Goal: Task Accomplishment & Management: Complete application form

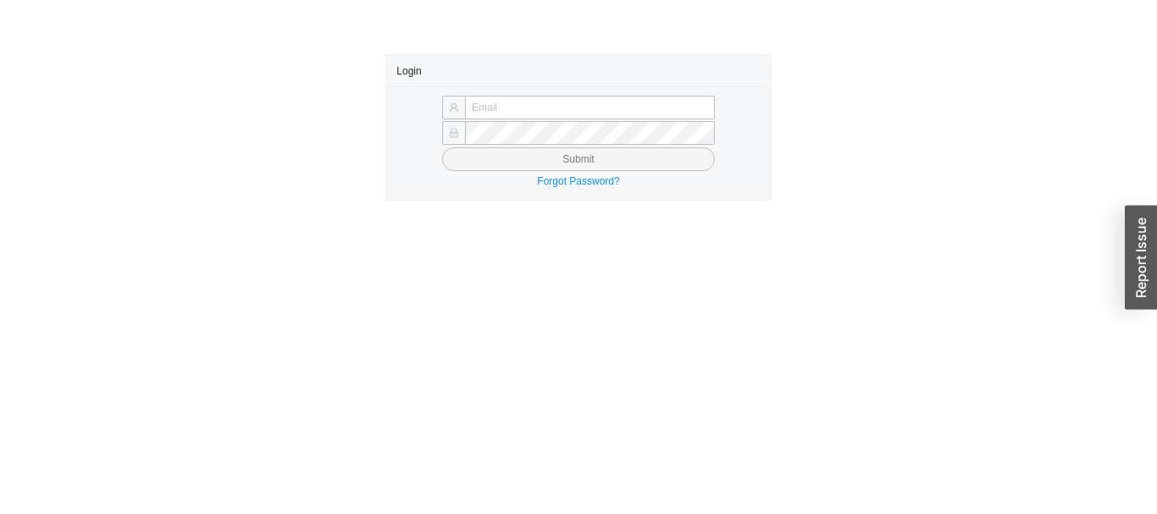
type input "[EMAIL_ADDRESS][PERSON_NAME][DOMAIN_NAME]"
click at [657, 161] on button "Submit" at bounding box center [578, 159] width 273 height 24
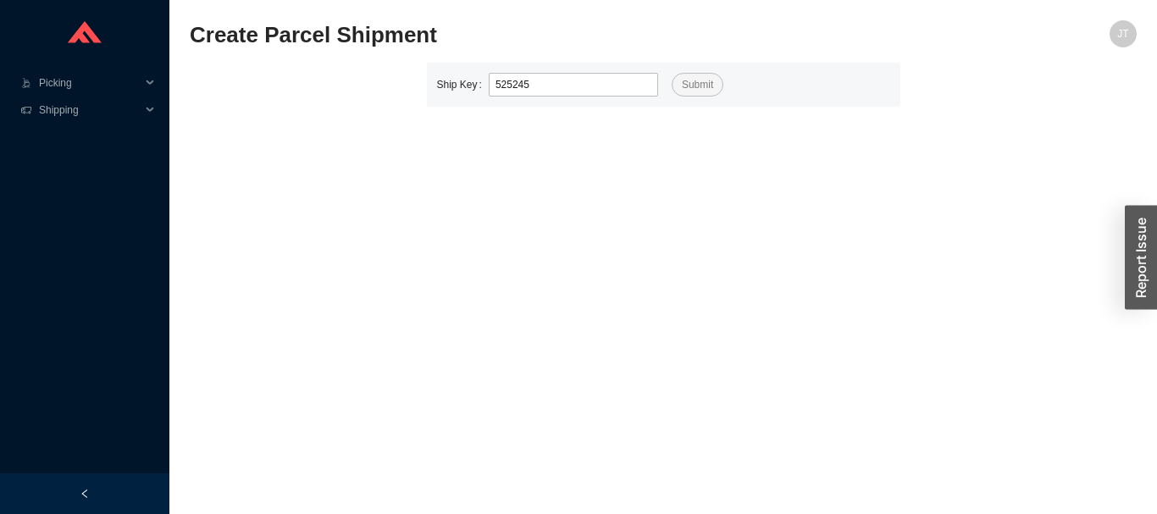
type input "525245"
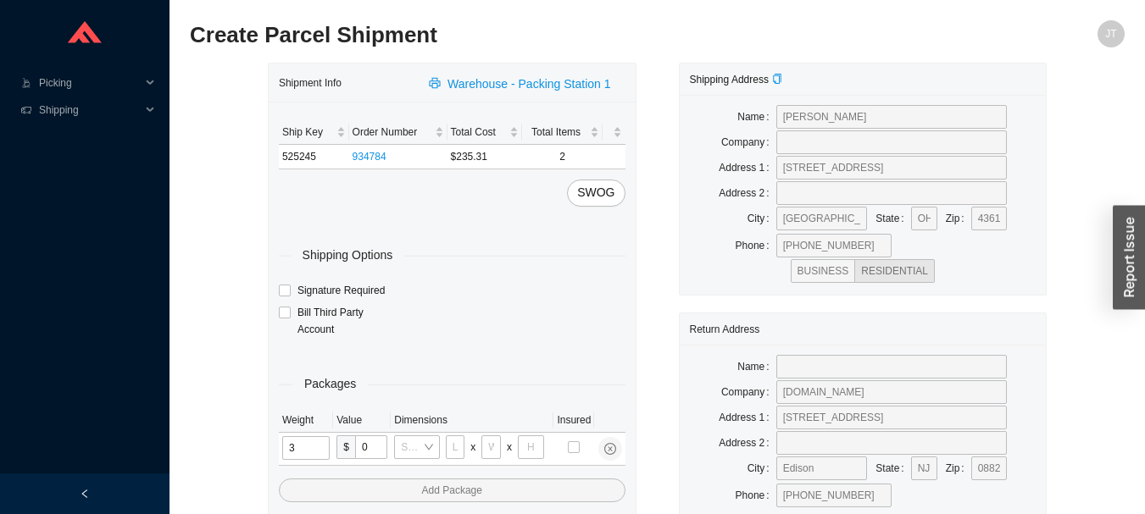
type input "30"
type input "26"
type input "20"
type input "12"
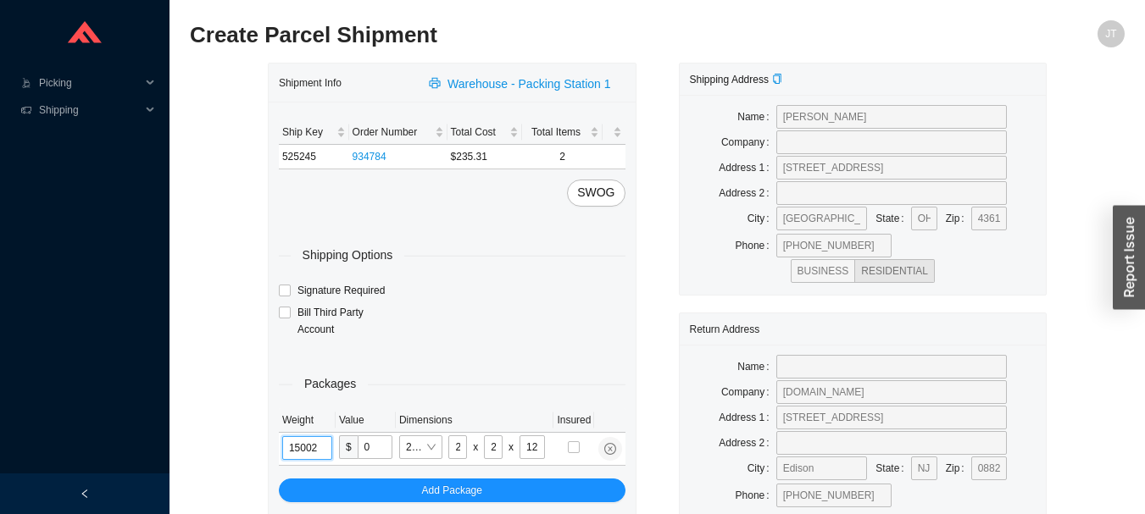
type input "15"
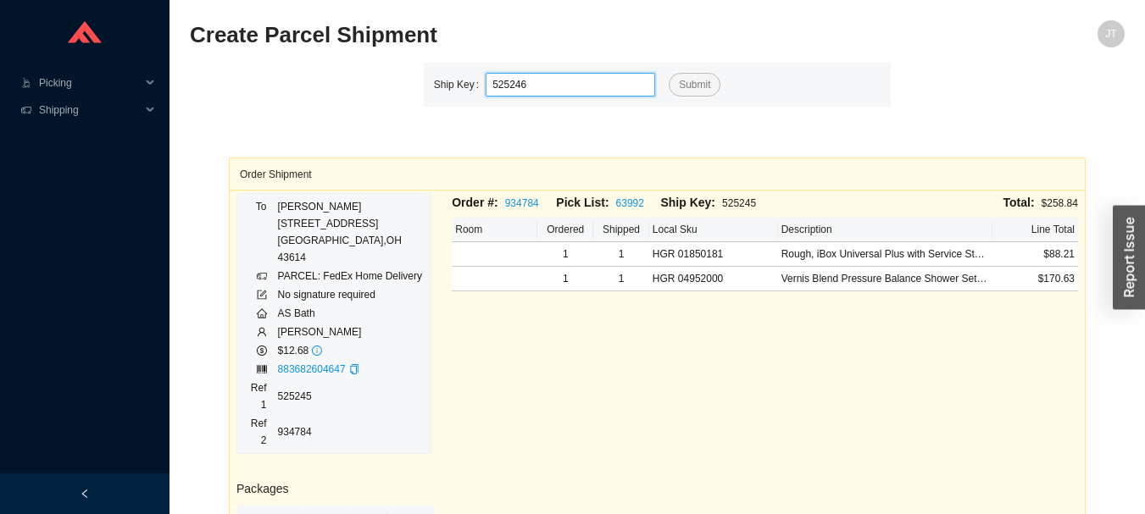
type input "525246"
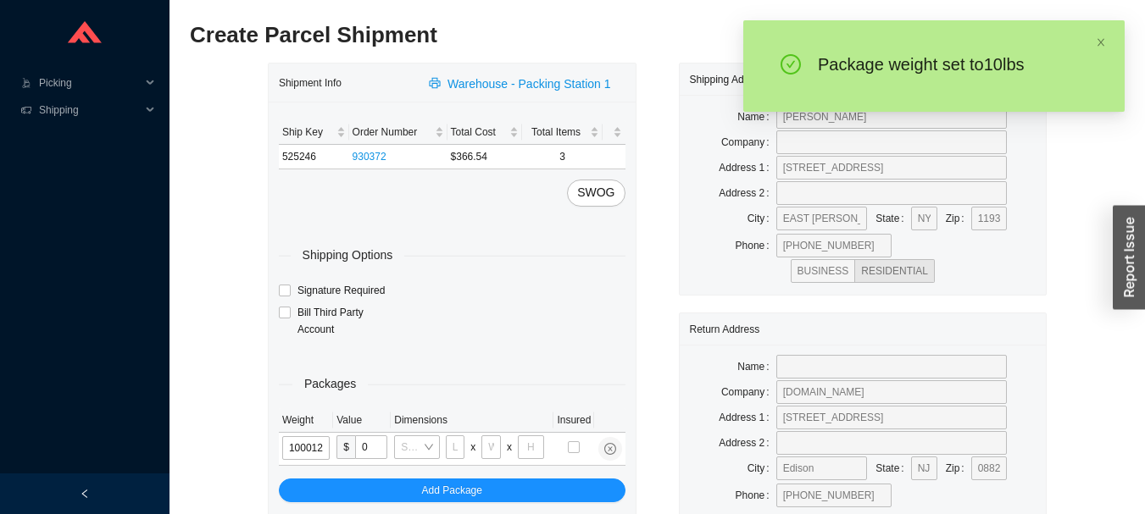
type input "10"
type input "18"
type input "12"
type input "6"
type input "10"
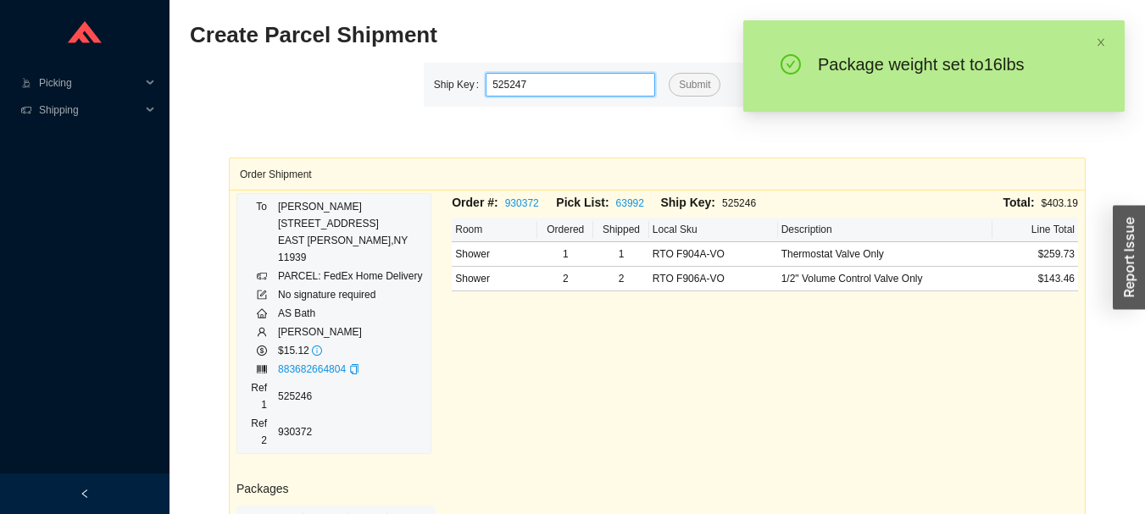
type input "525247"
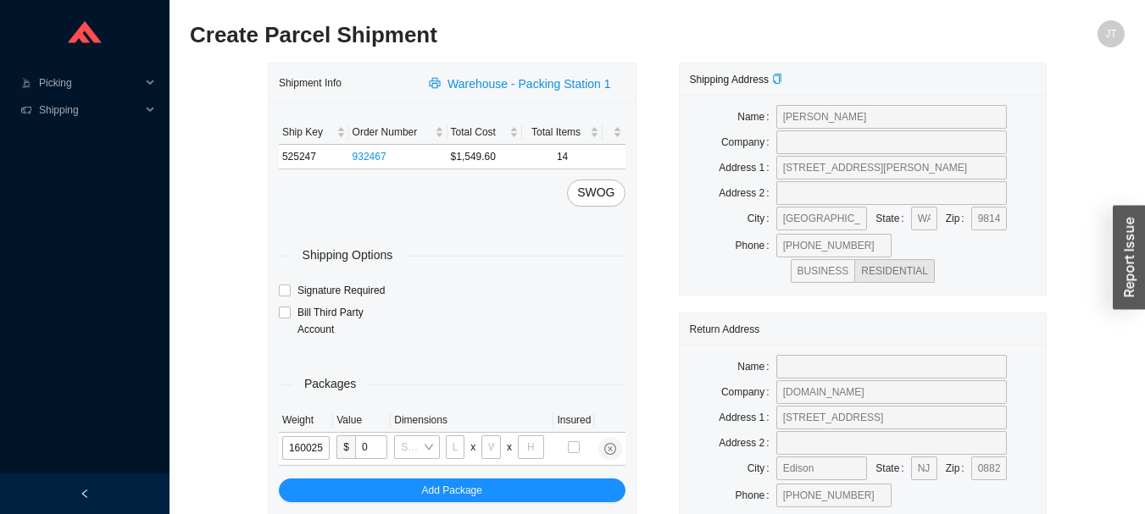
type input "16"
type input "28"
type input "16"
type input "7"
type input "16"
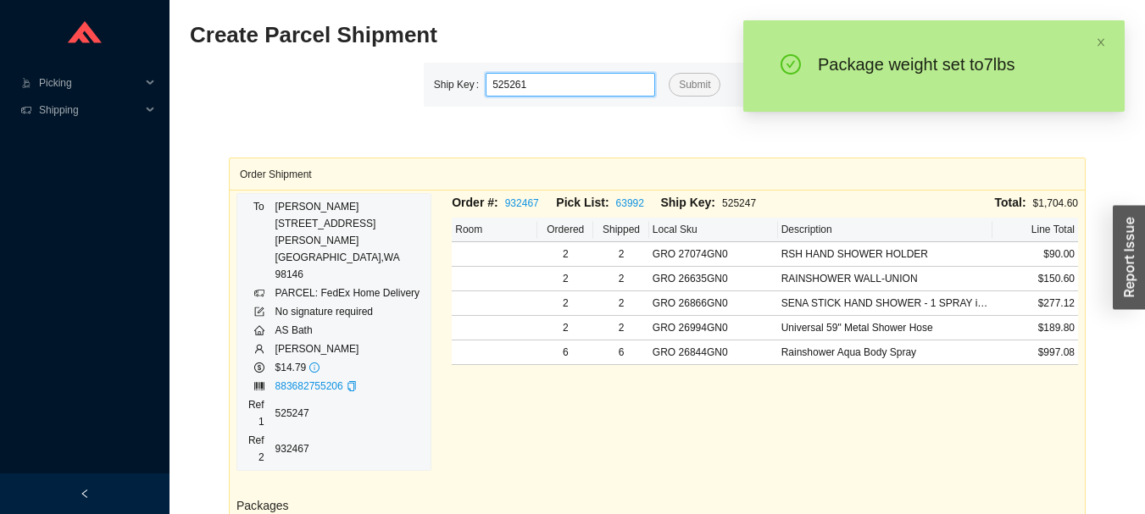
type input "525261"
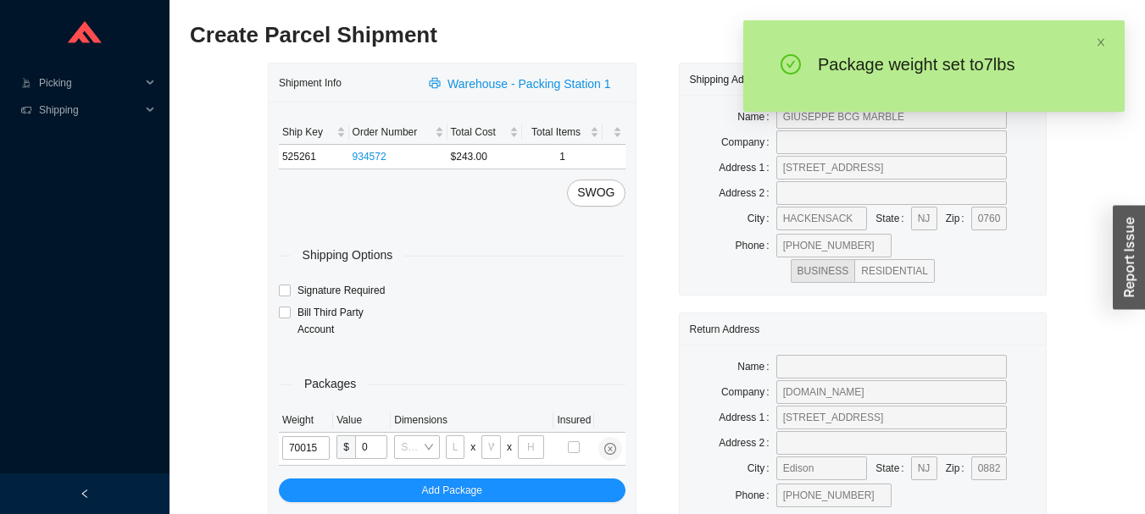
type input "7"
type input "8"
type input "7"
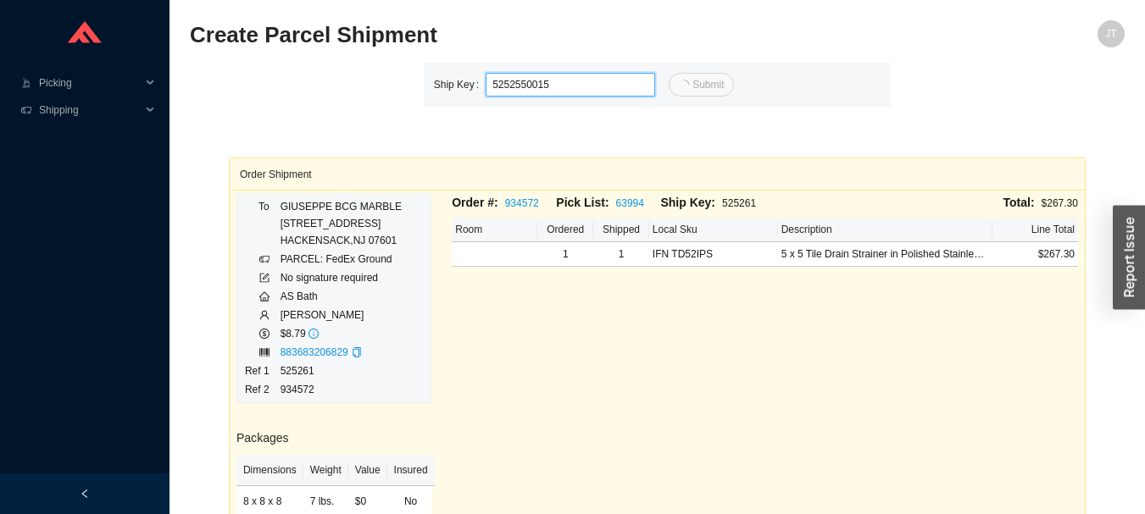
type input "15"
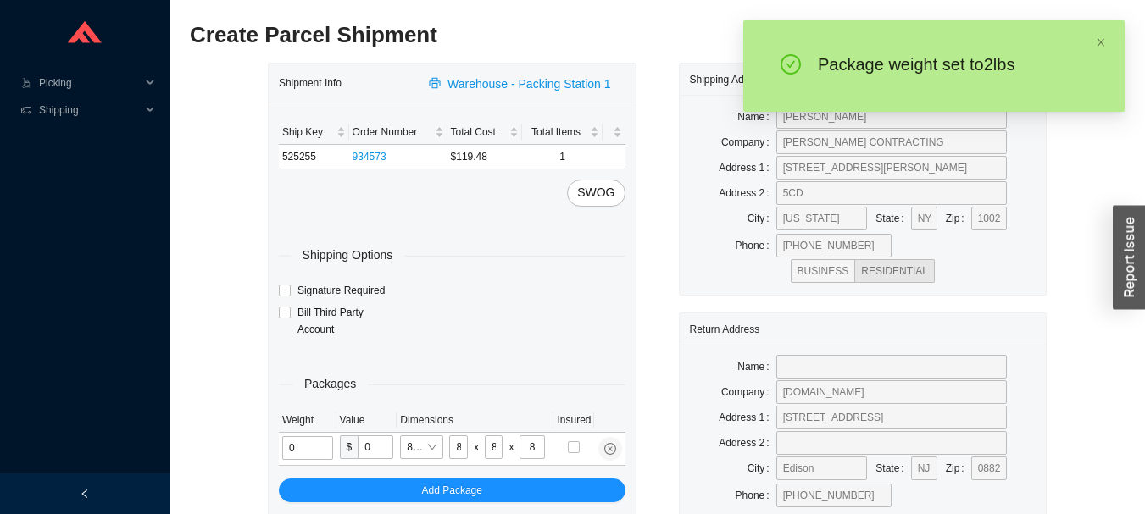
type input "2"
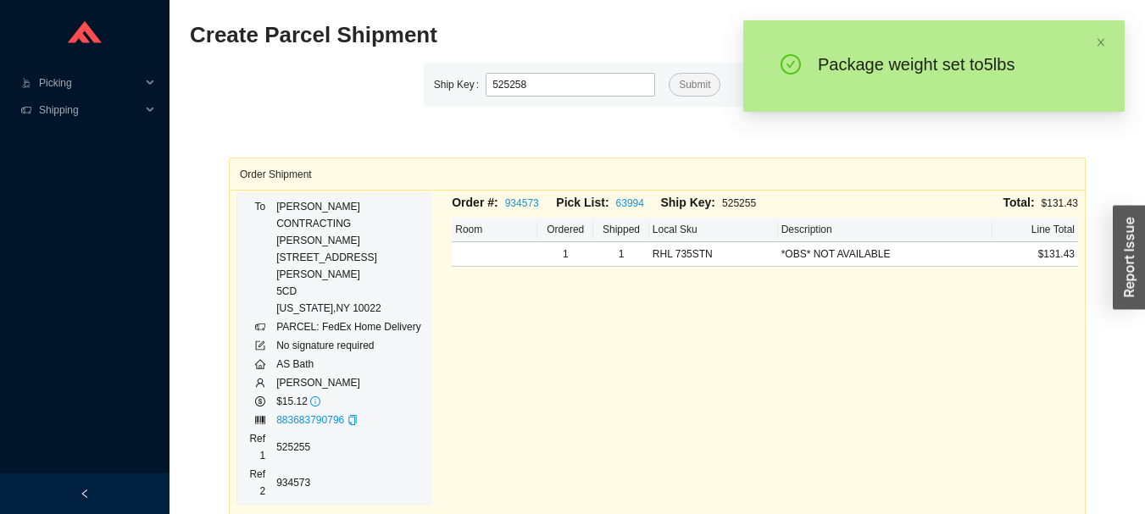
type input "525258"
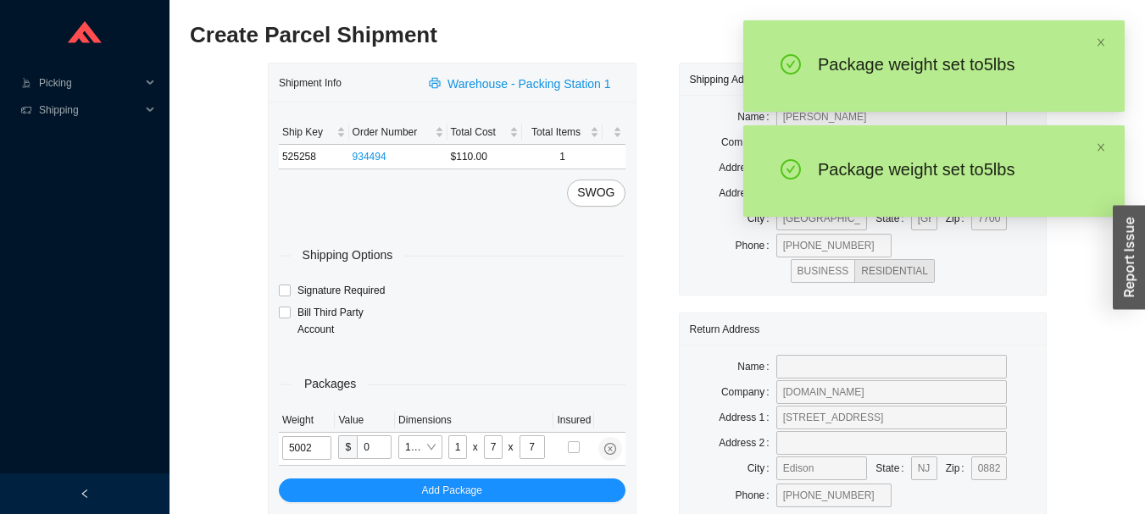
type input "5"
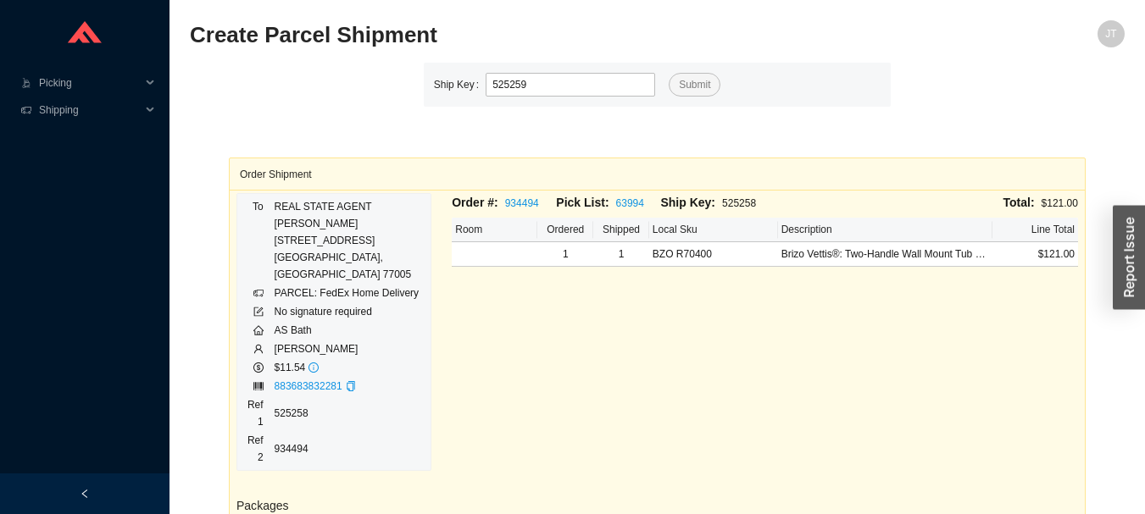
type input "525259"
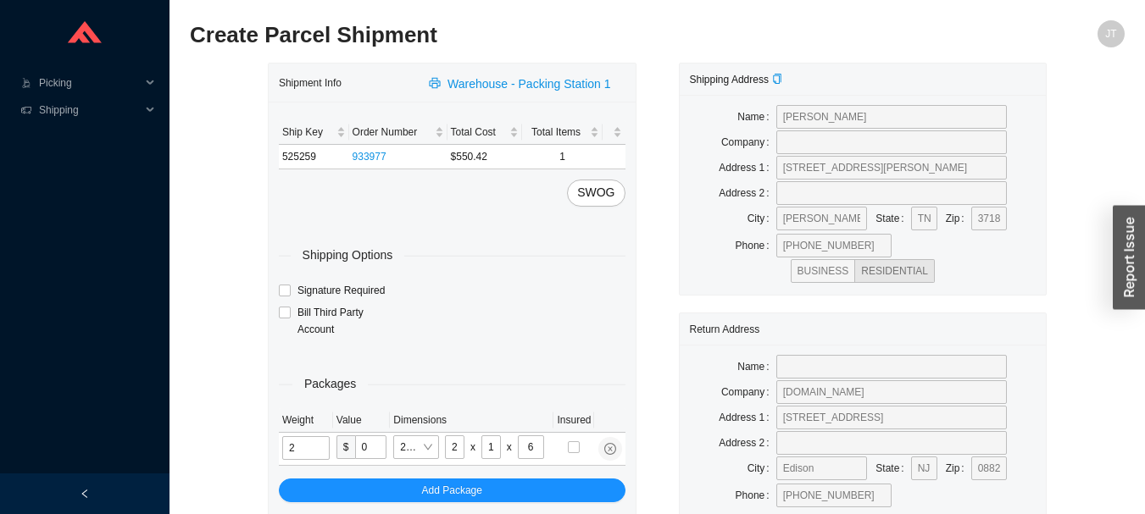
type input "11"
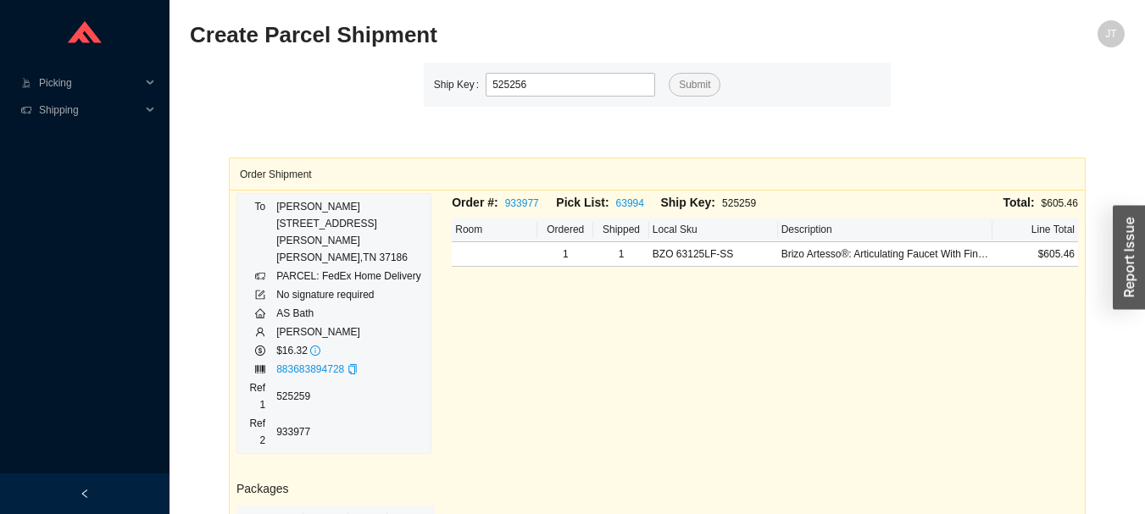
type input "525256"
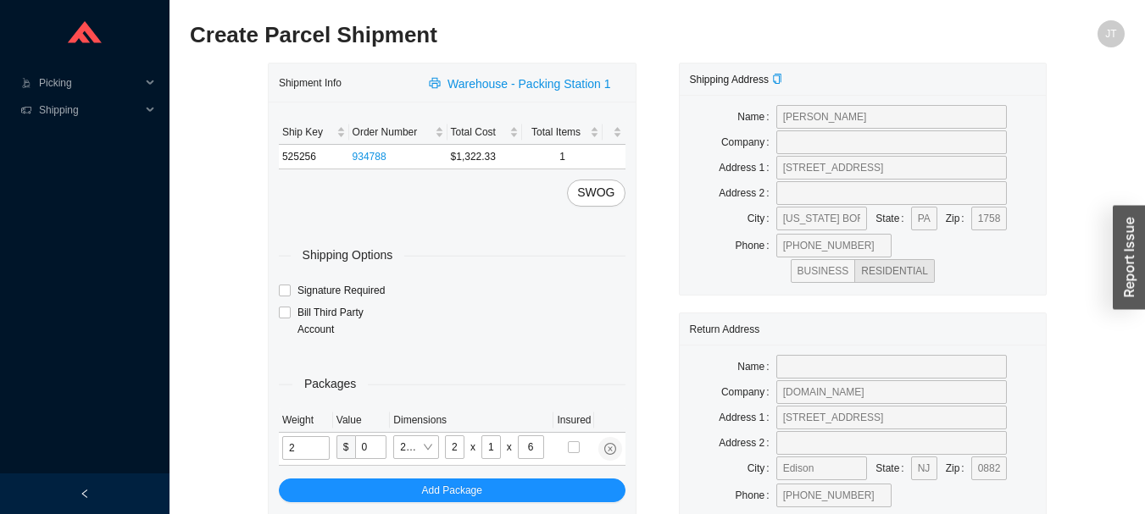
type input "12"
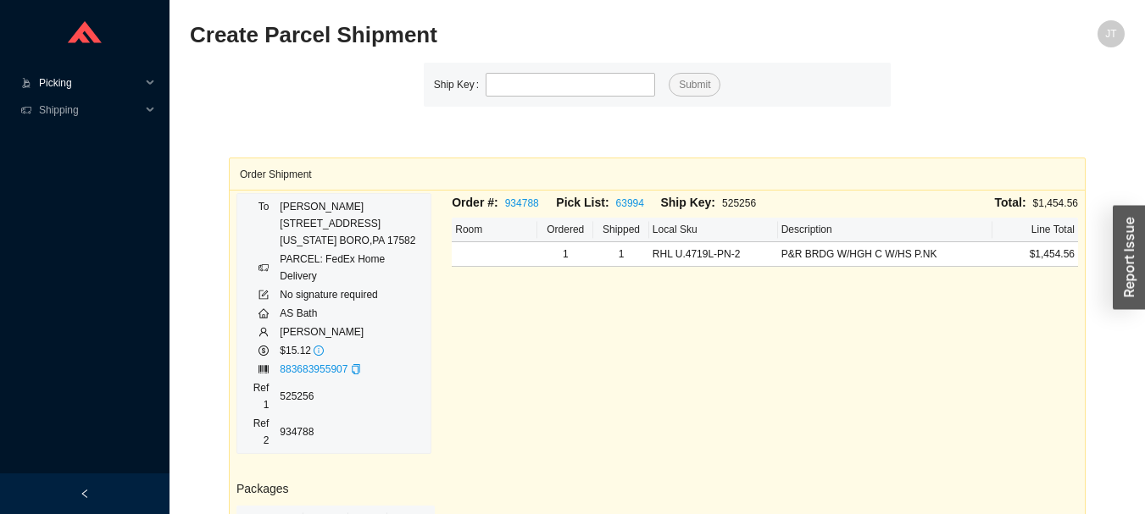
click at [119, 69] on span "Picking" at bounding box center [90, 82] width 102 height 27
click at [84, 104] on link "Start Pick" at bounding box center [62, 110] width 43 height 12
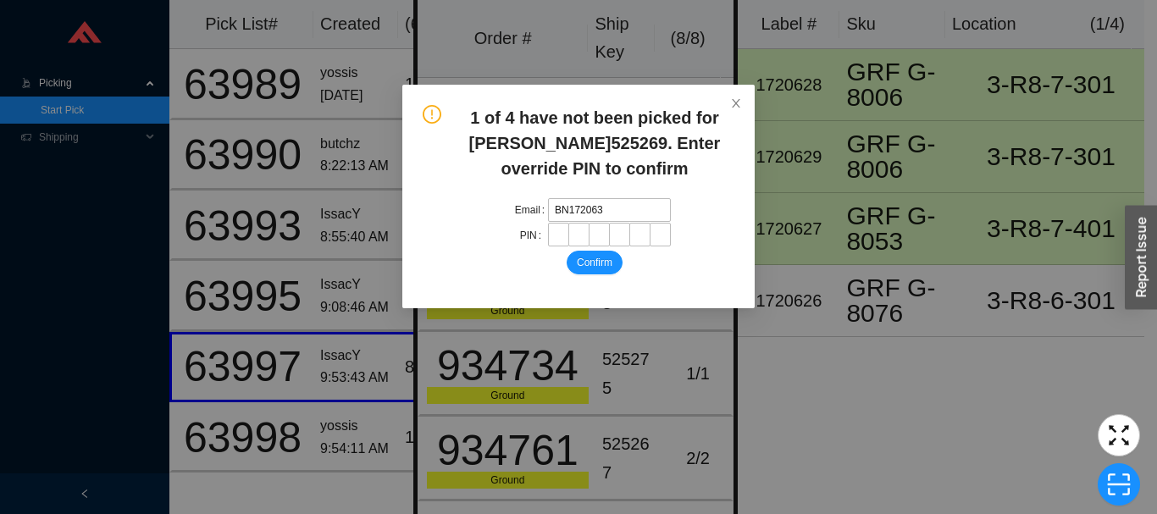
type input "BN1720637"
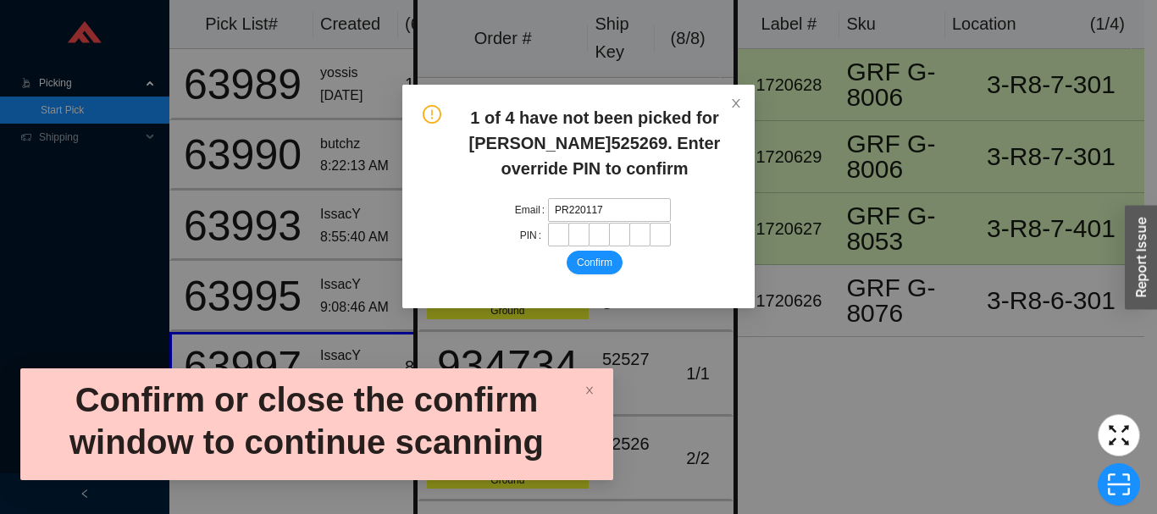
type input "PR2201172"
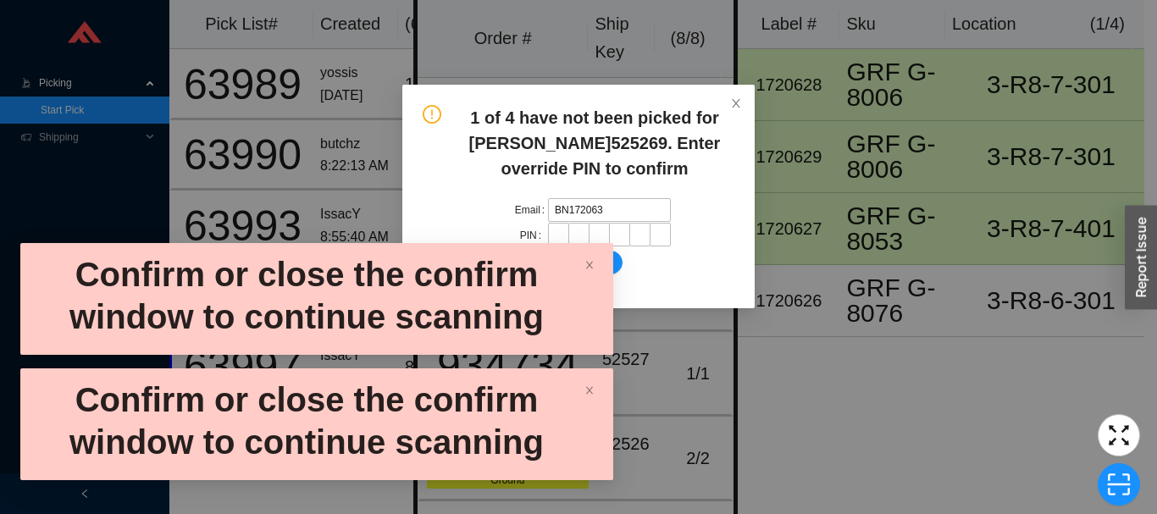
type input "BN1720638"
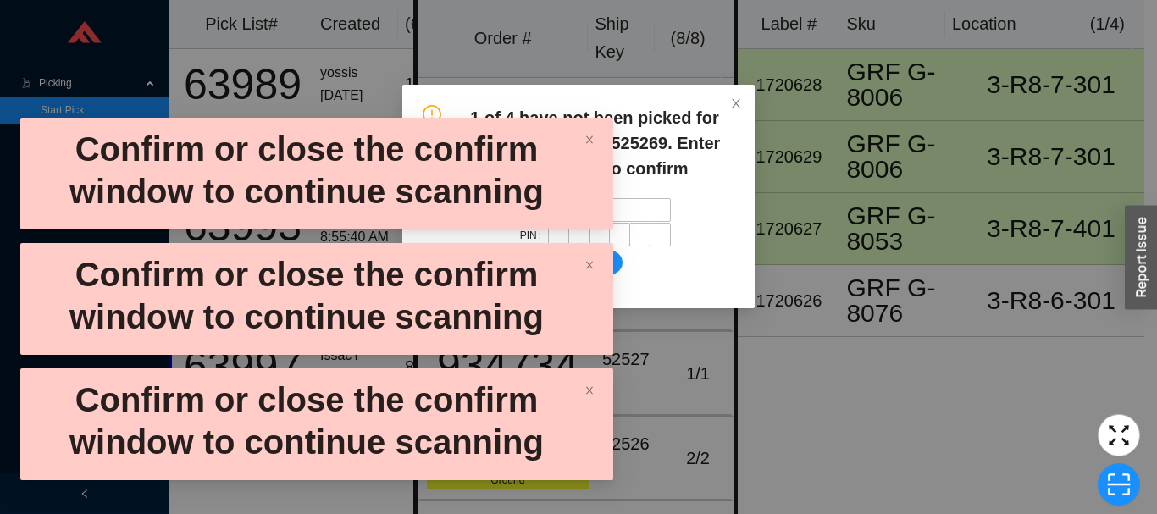
type input "PR2179644"
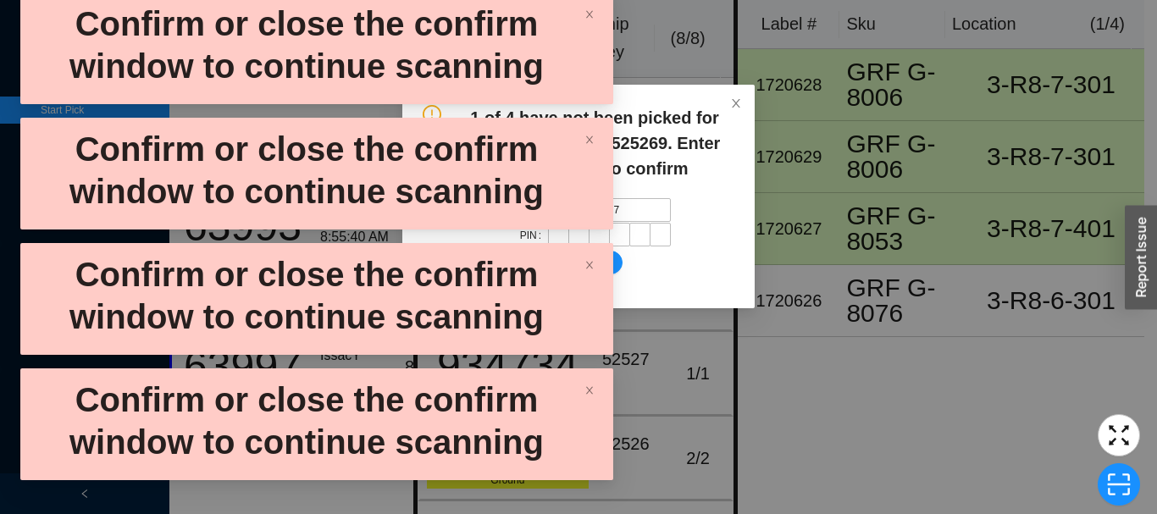
type input "SK0000525276"
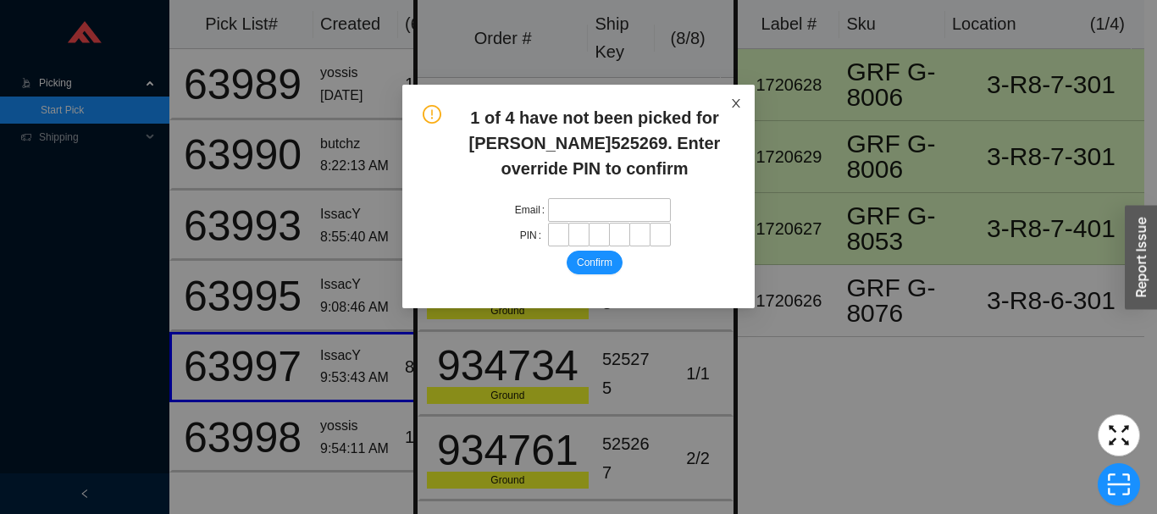
click at [745, 117] on span "Close" at bounding box center [736, 103] width 37 height 37
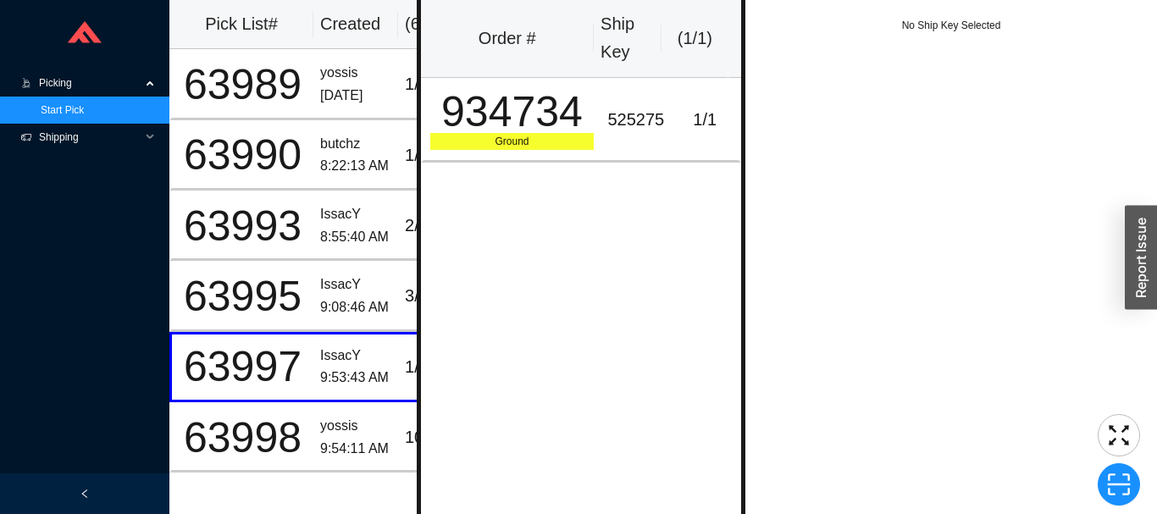
click at [108, 144] on span "Shipping" at bounding box center [90, 137] width 102 height 27
click at [92, 168] on link "Ship Parcel" at bounding box center [67, 164] width 52 height 12
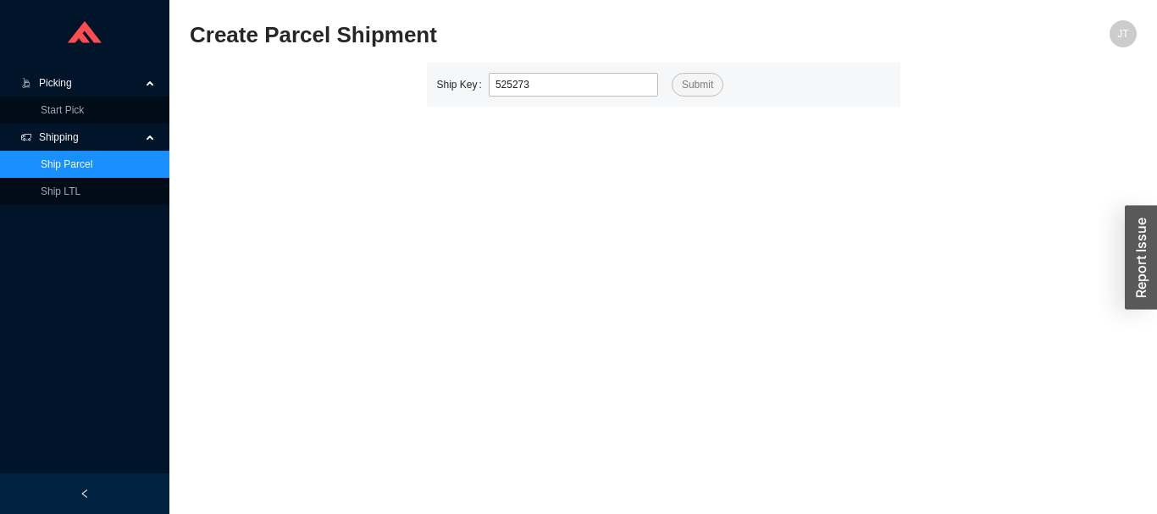
type input "525273"
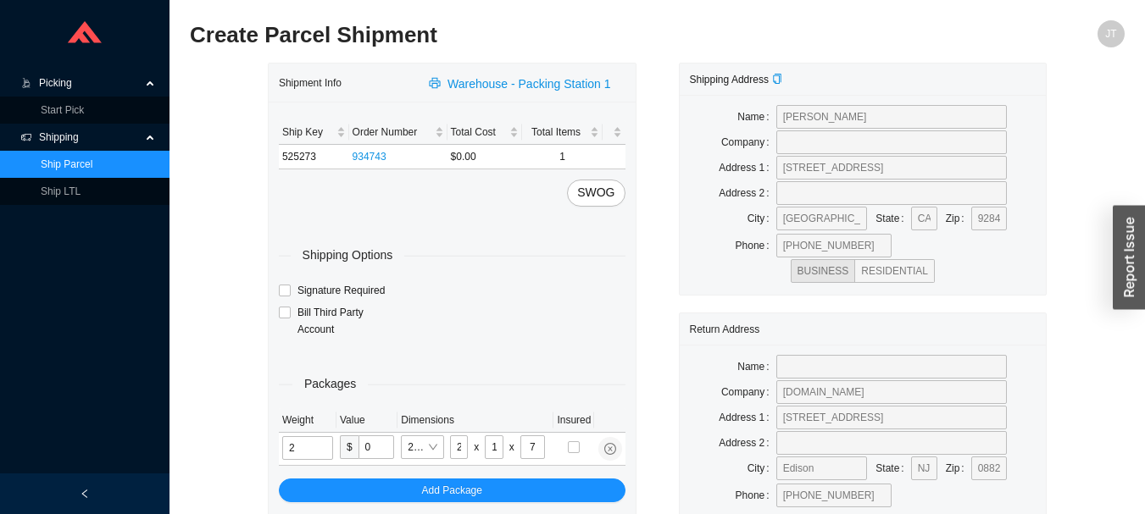
type input "10"
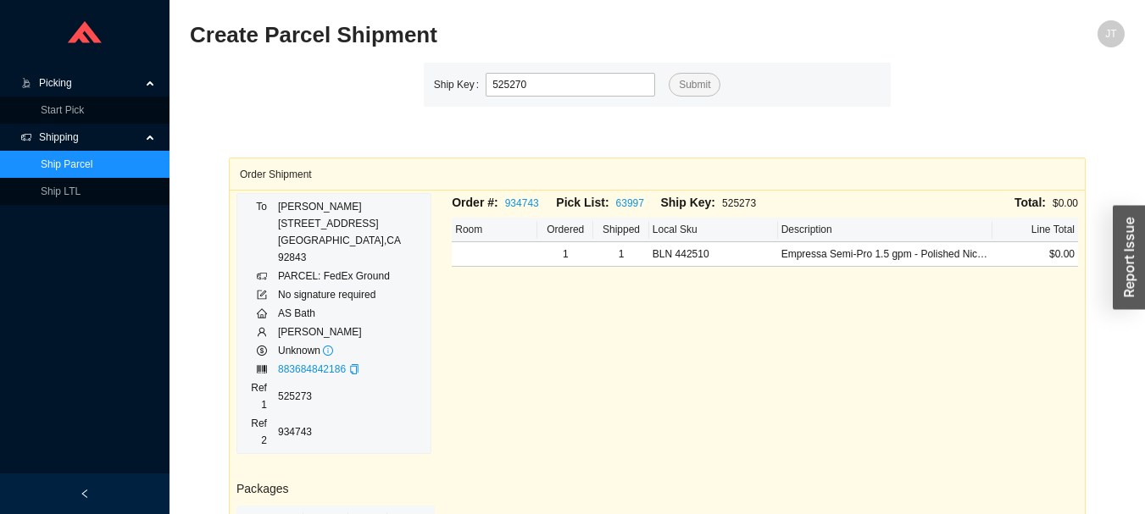
type input "525270"
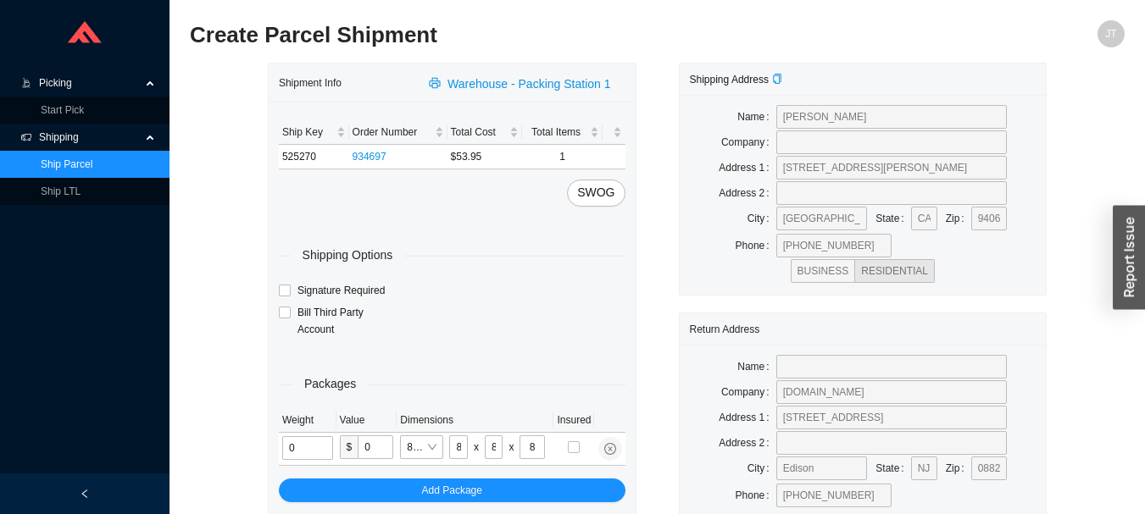
type input "2"
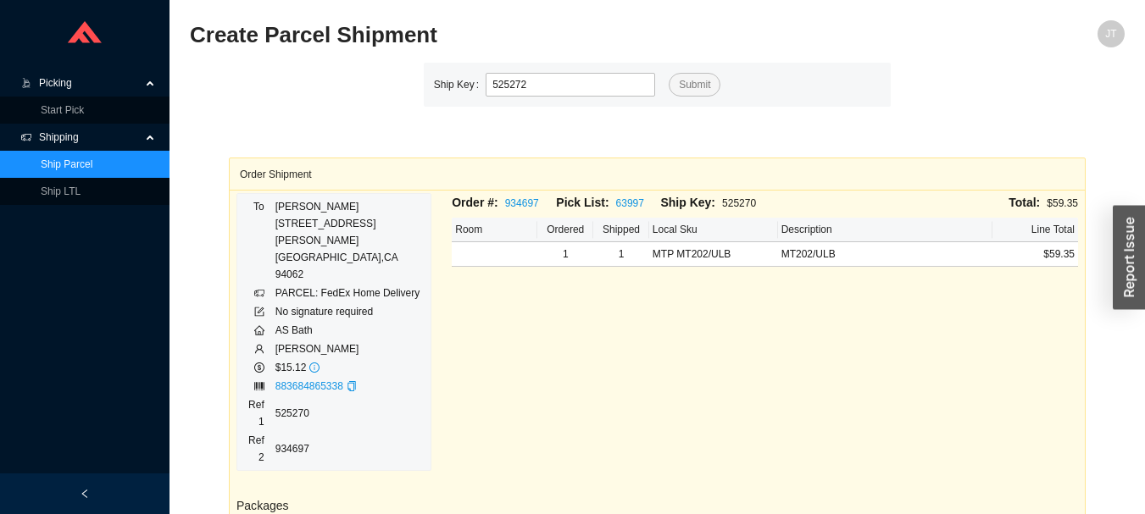
type input "525272"
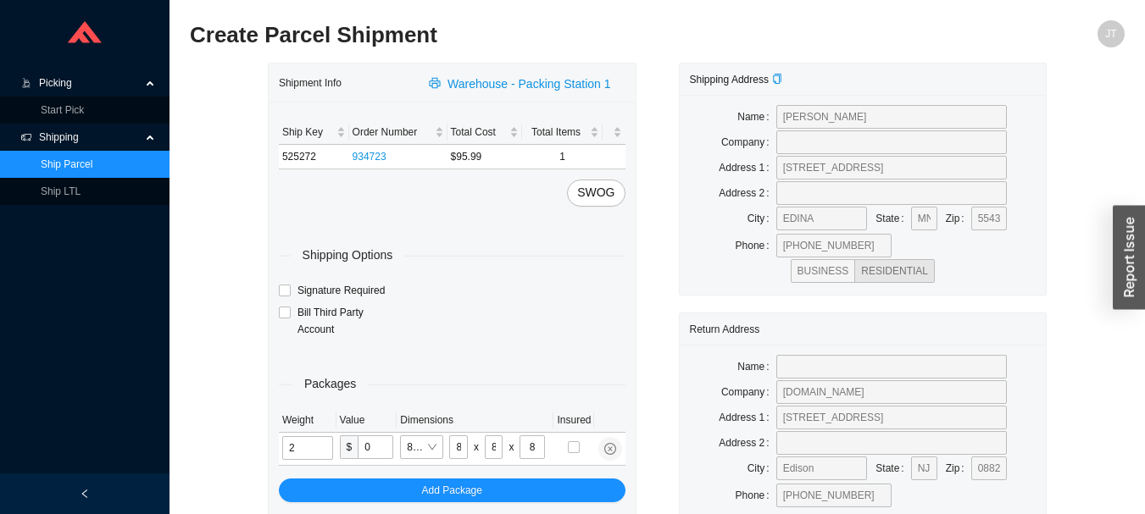
type input "1"
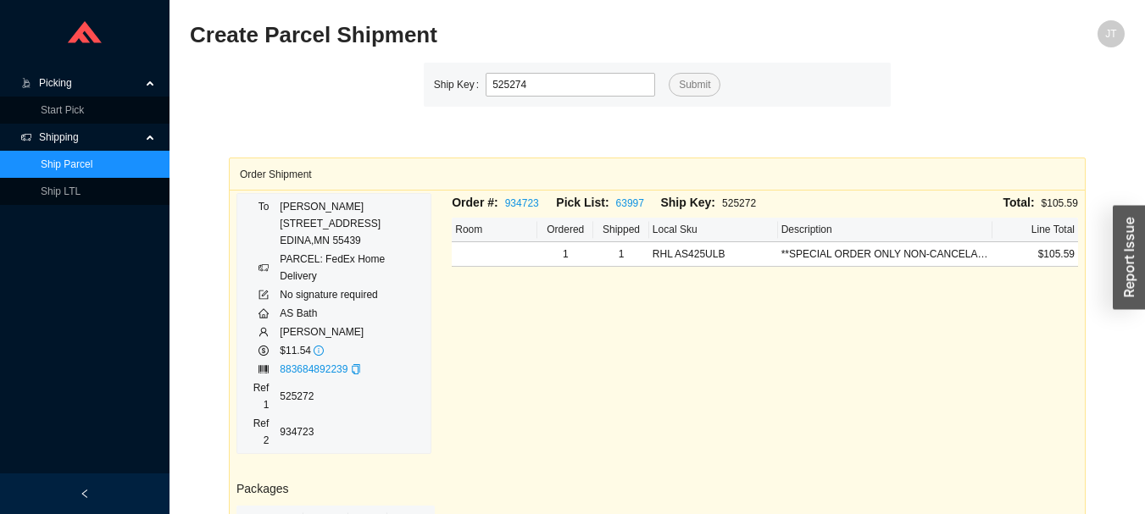
type input "525274"
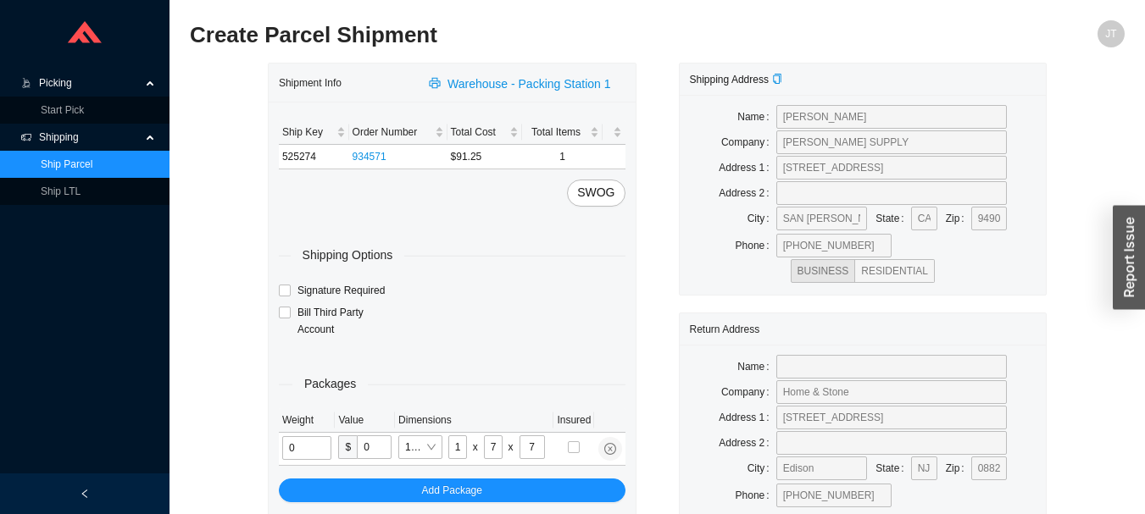
type input "2"
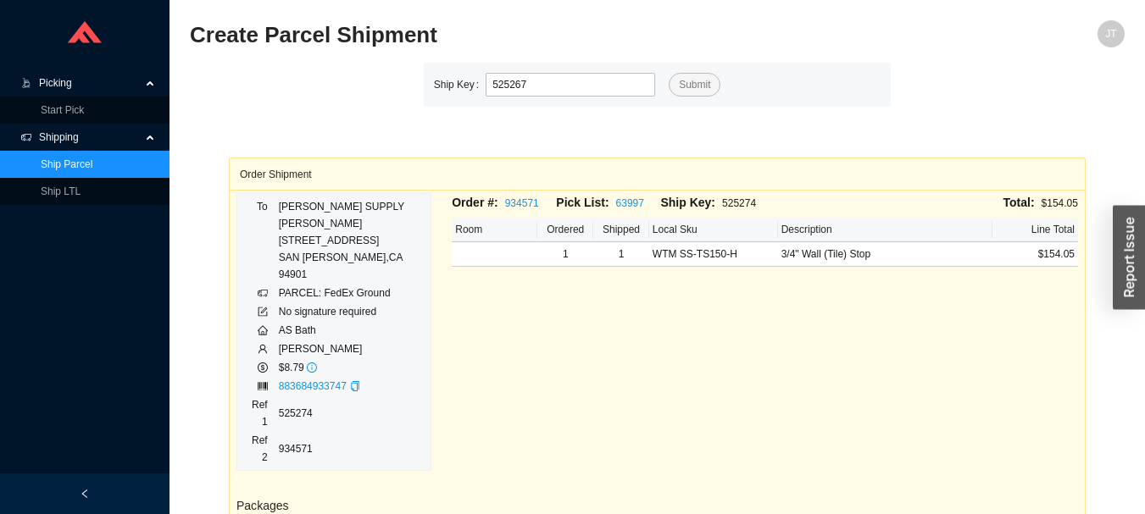
type input "525267"
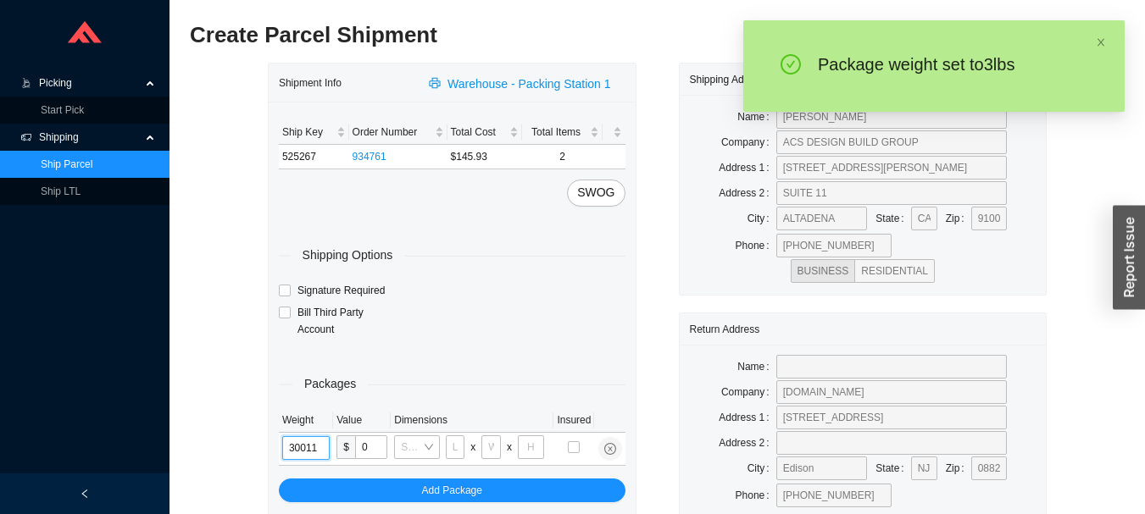
type input "3"
type input "14"
type input "7"
type input "3"
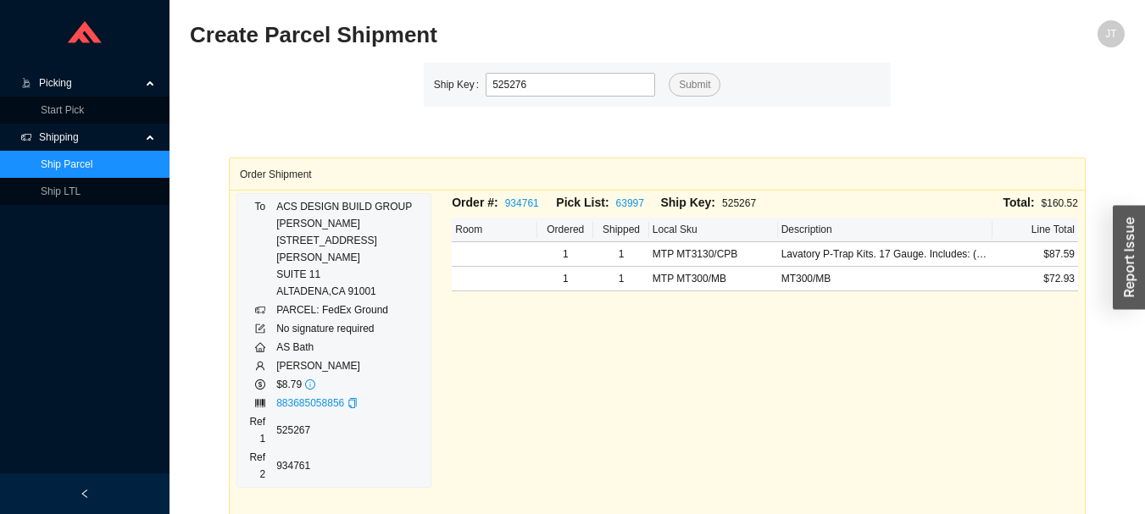
type input "525276"
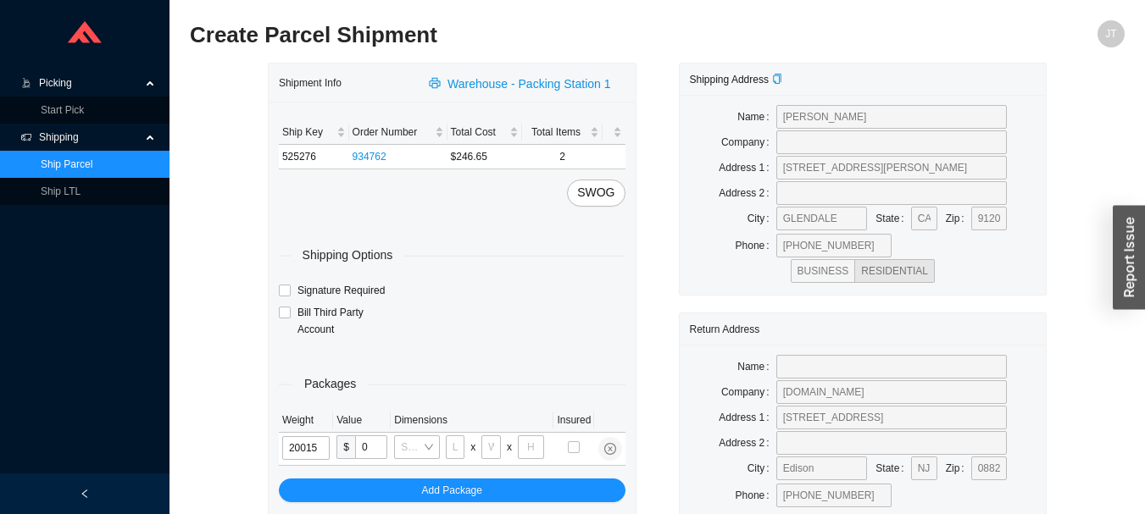
type input "2"
type input "8"
type input "2"
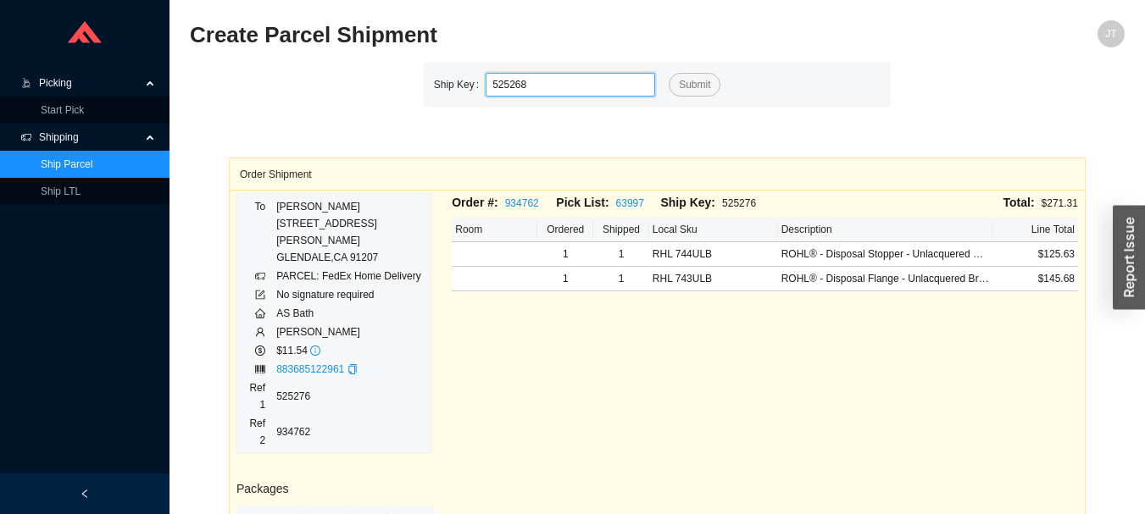
type input "525268"
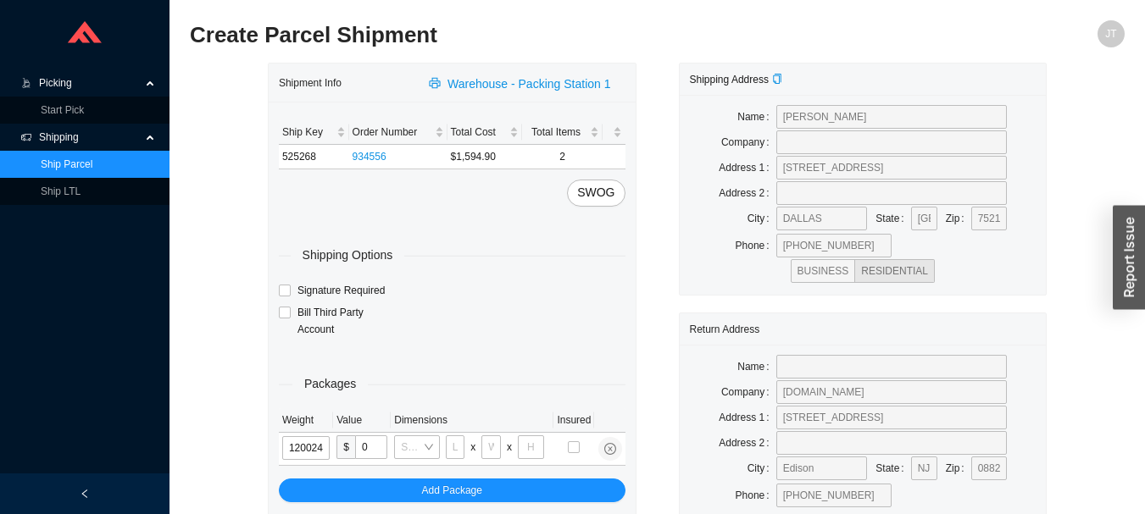
type input "12"
type input "28"
type input "19"
type input "6"
type input "12"
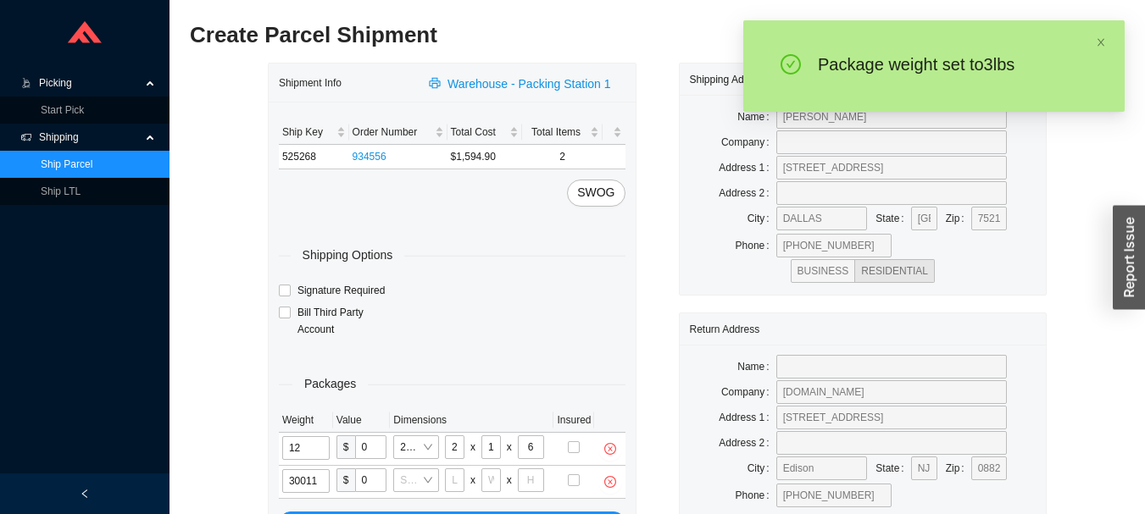
type input "3"
type input "14"
type input "7"
type input "3"
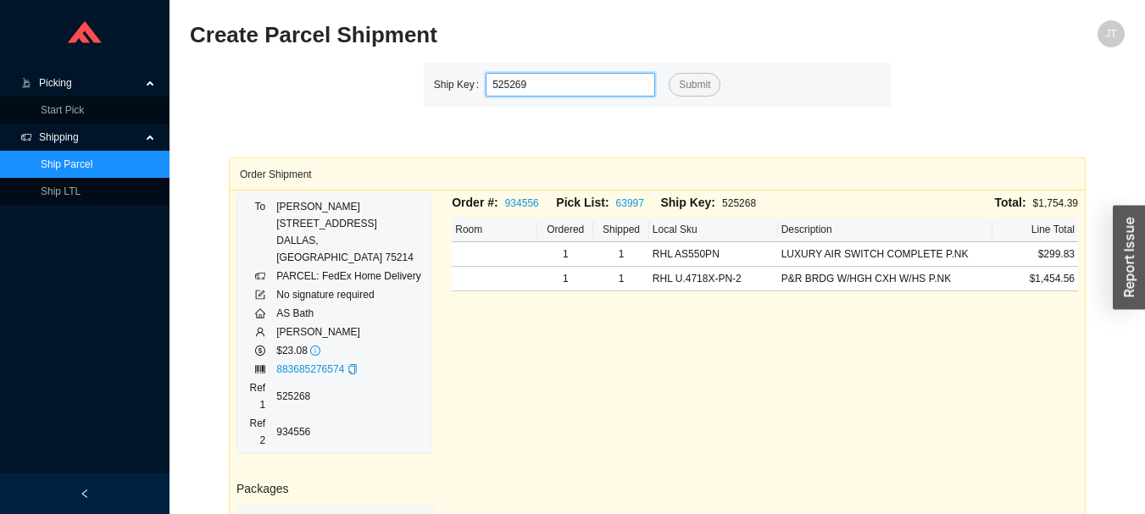
type input "525269"
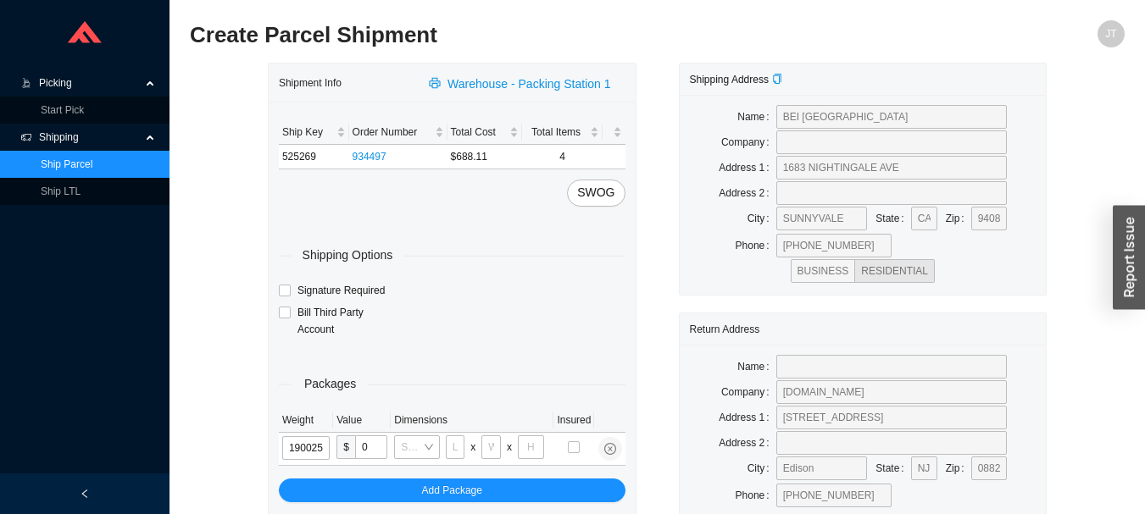
type input "19"
type input "28"
type input "16"
type input "7"
type input "19"
